Goal: Task Accomplishment & Management: Complete application form

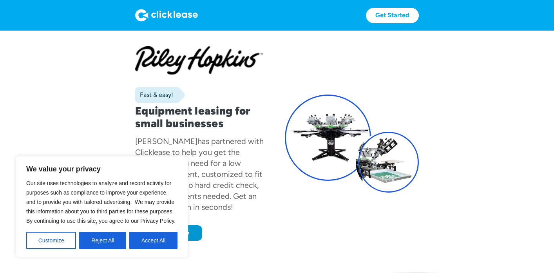
click at [88, 118] on section "Fast & easy! Equipment leasing for small businesses [PERSON_NAME] has partnered…" at bounding box center [277, 152] width 554 height 242
click at [90, 242] on button "Reject All" at bounding box center [102, 240] width 47 height 17
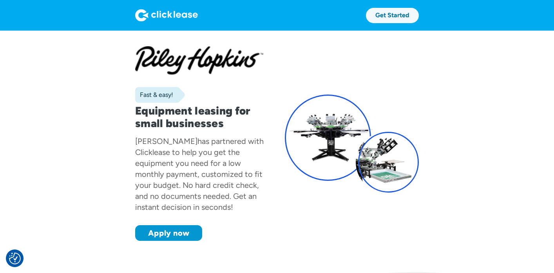
click at [405, 19] on link "Get Started" at bounding box center [392, 15] width 53 height 15
